Goal: Information Seeking & Learning: Learn about a topic

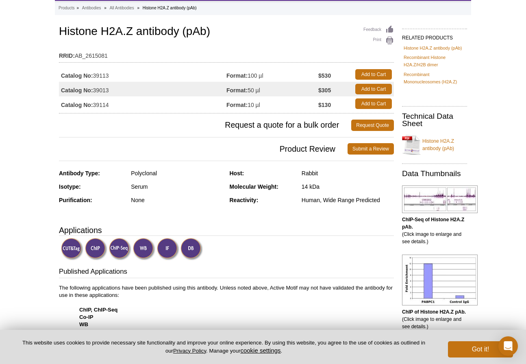
scroll to position [81, 0]
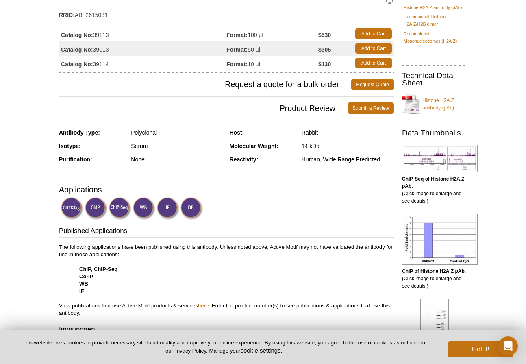
click at [163, 211] on img at bounding box center [168, 208] width 22 height 22
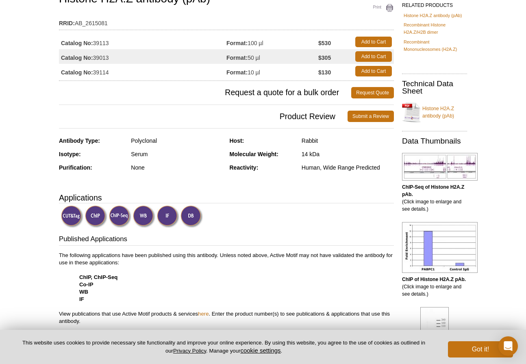
scroll to position [69, 0]
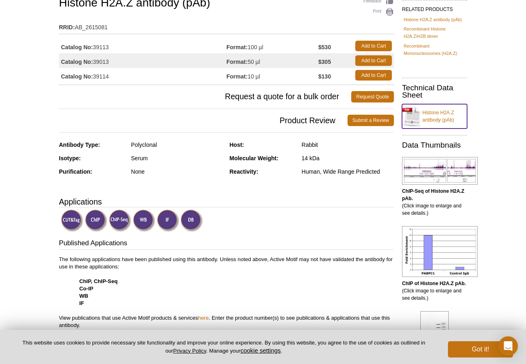
click at [431, 111] on link "Histone H2A.Z antibody (pAb)" at bounding box center [434, 116] width 65 height 24
click at [169, 222] on img at bounding box center [168, 221] width 22 height 22
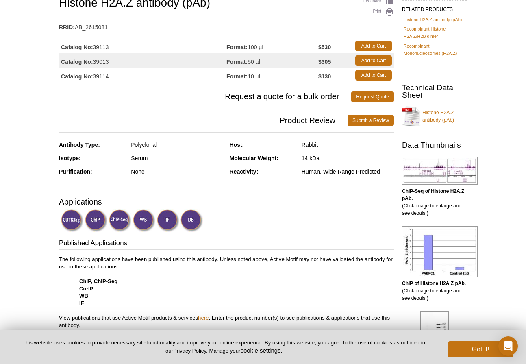
click at [169, 222] on img at bounding box center [168, 221] width 22 height 22
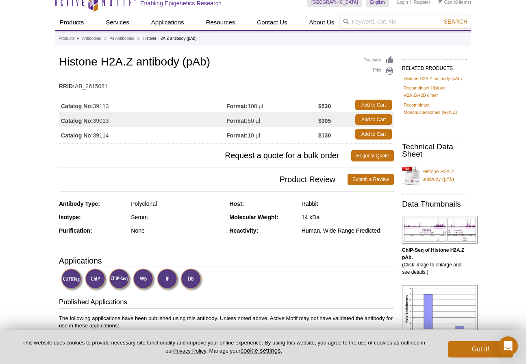
scroll to position [0, 0]
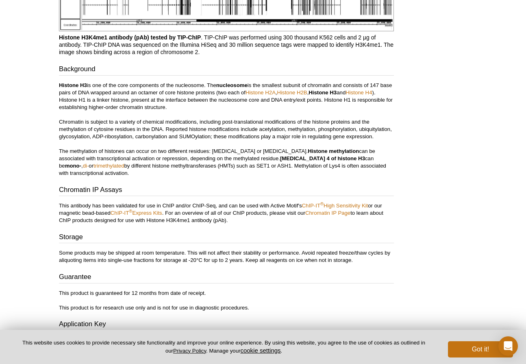
scroll to position [1168, 0]
